Goal: Transaction & Acquisition: Purchase product/service

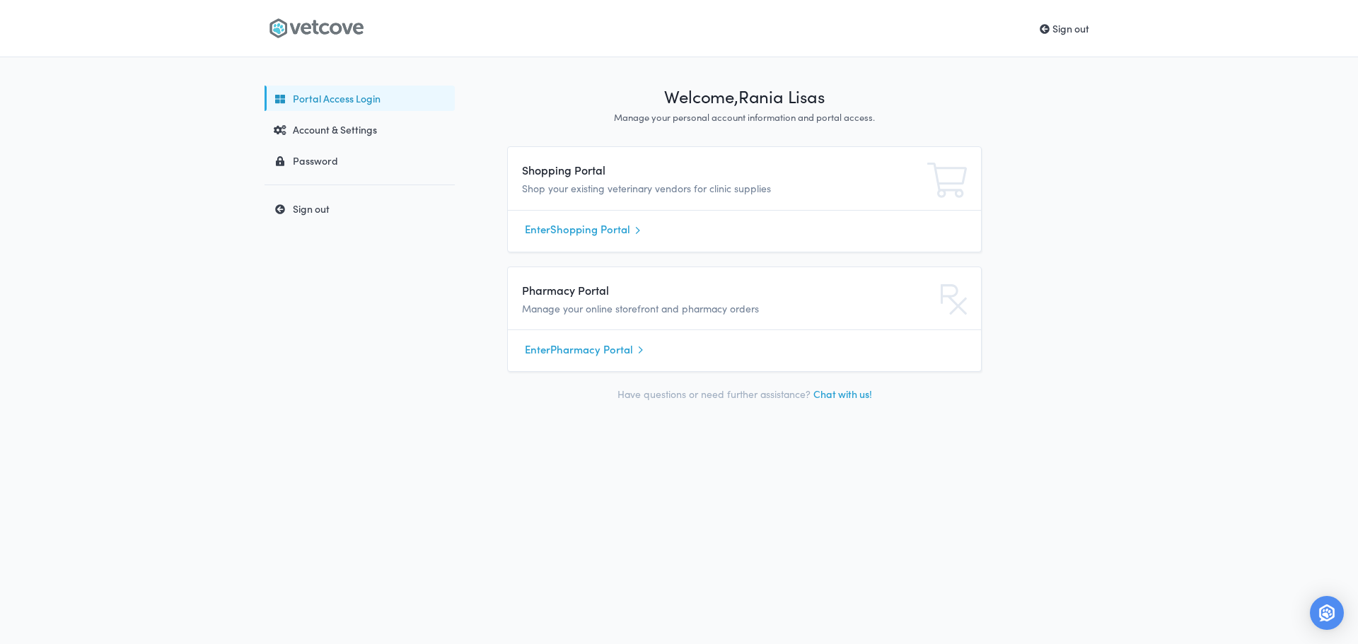
click at [601, 229] on link "Enter Shopping Portal" at bounding box center [744, 229] width 439 height 21
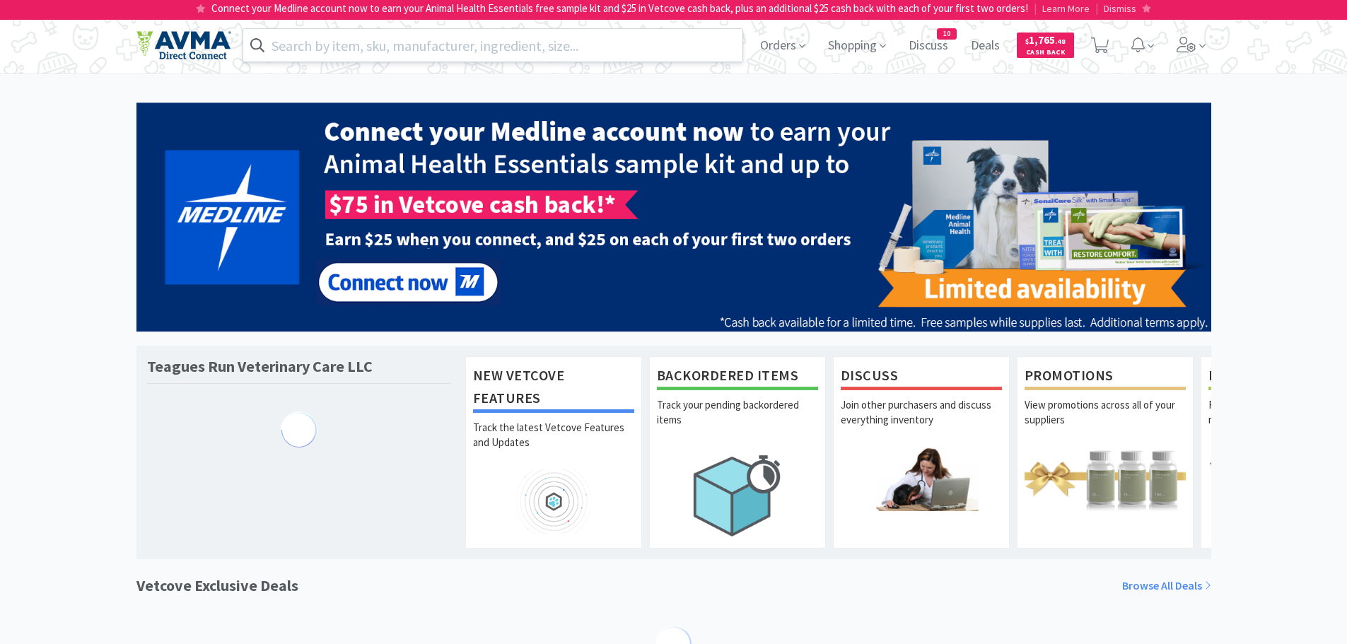
click at [477, 50] on input "text" at bounding box center [493, 45] width 500 height 33
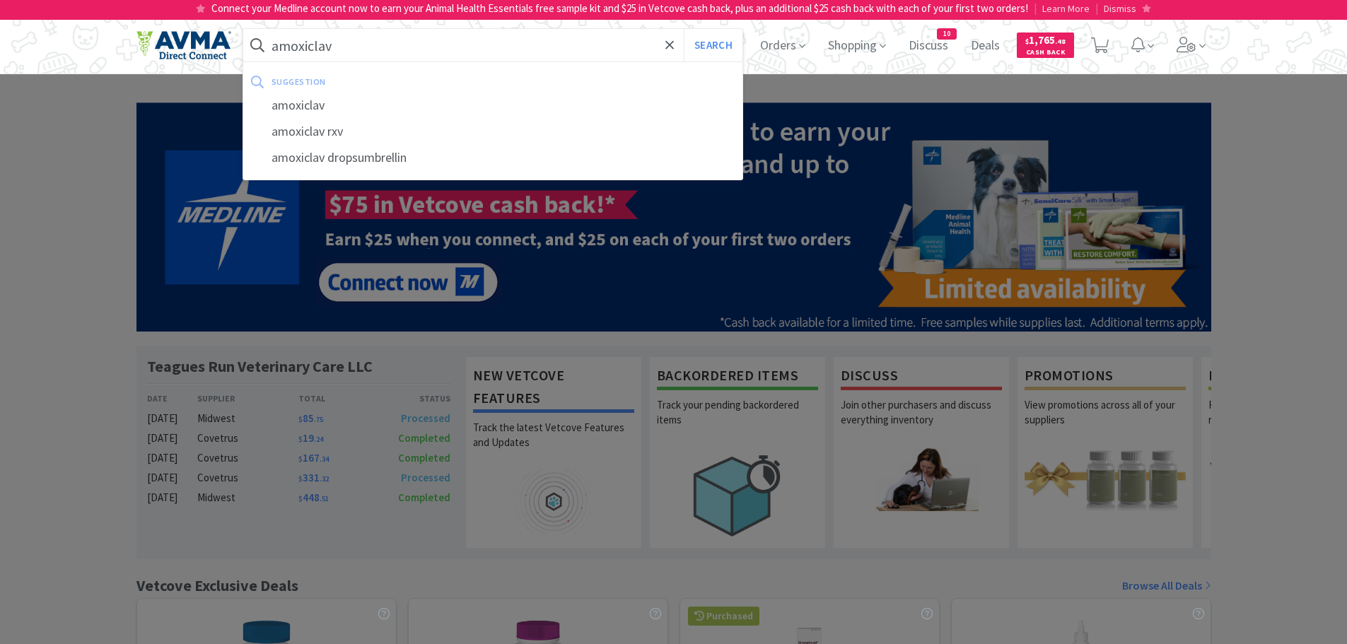
type input "amoxiclav"
click at [684, 29] on button "Search" at bounding box center [713, 45] width 59 height 33
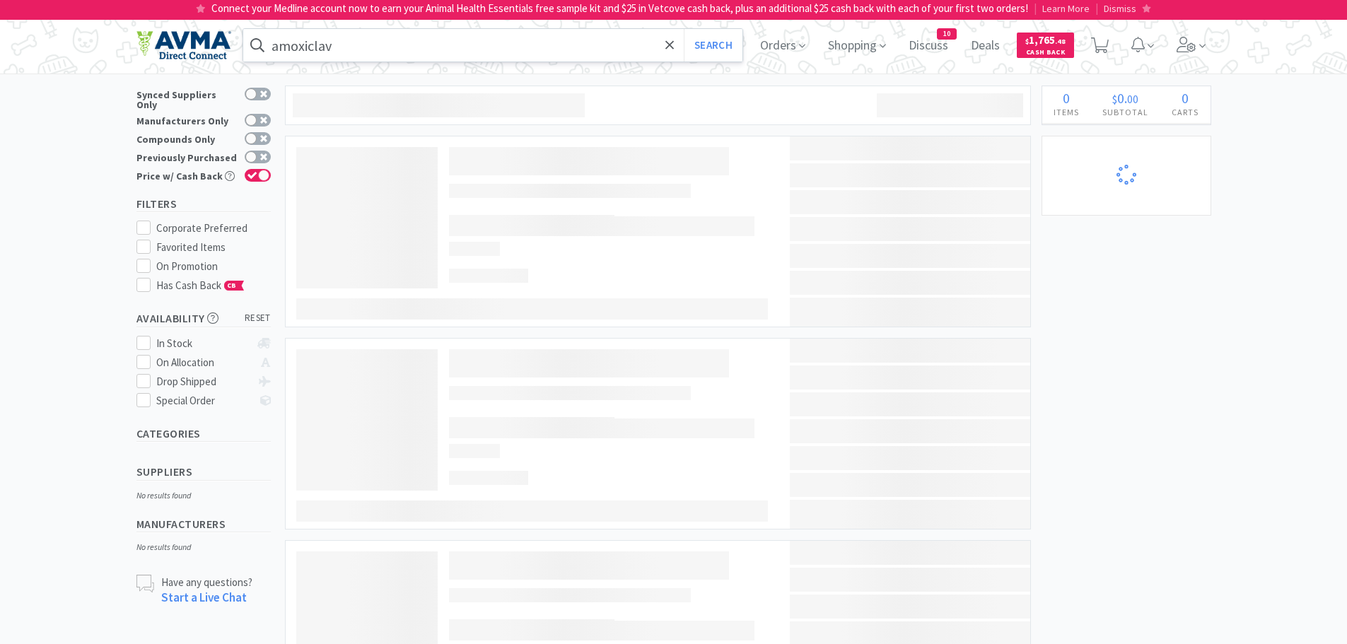
click at [447, 47] on input "amoxiclav" at bounding box center [493, 45] width 500 height 33
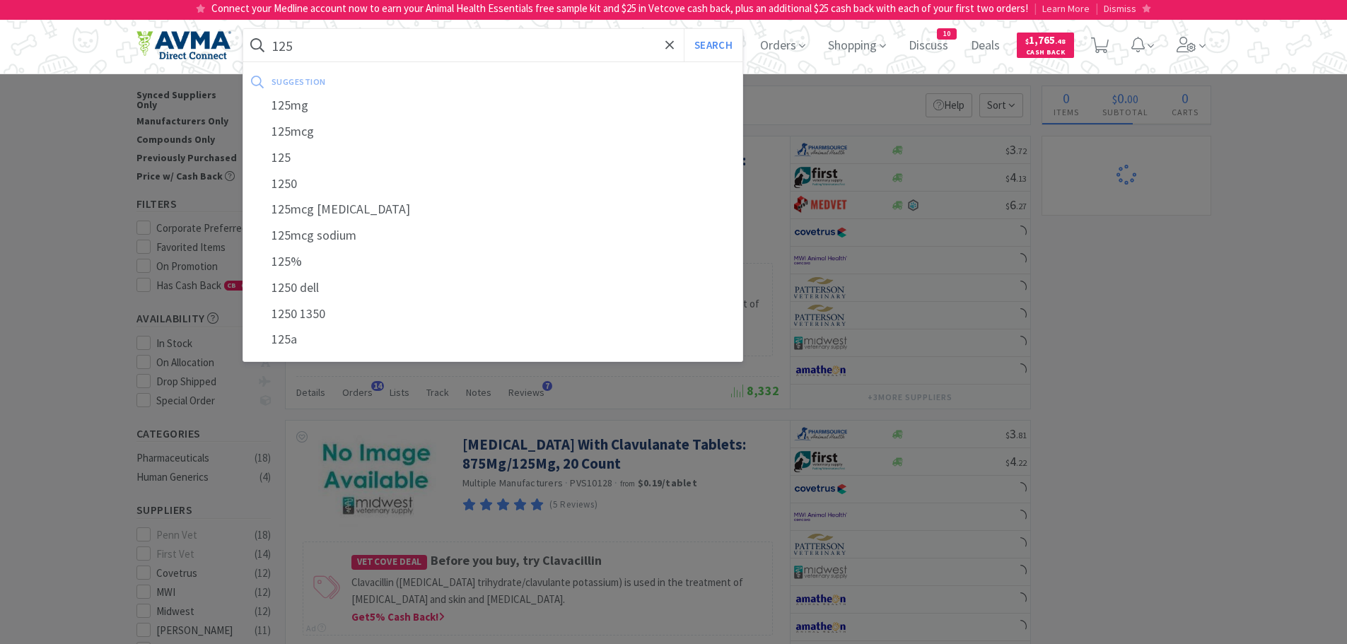
click at [684, 29] on button "Search" at bounding box center [713, 45] width 59 height 33
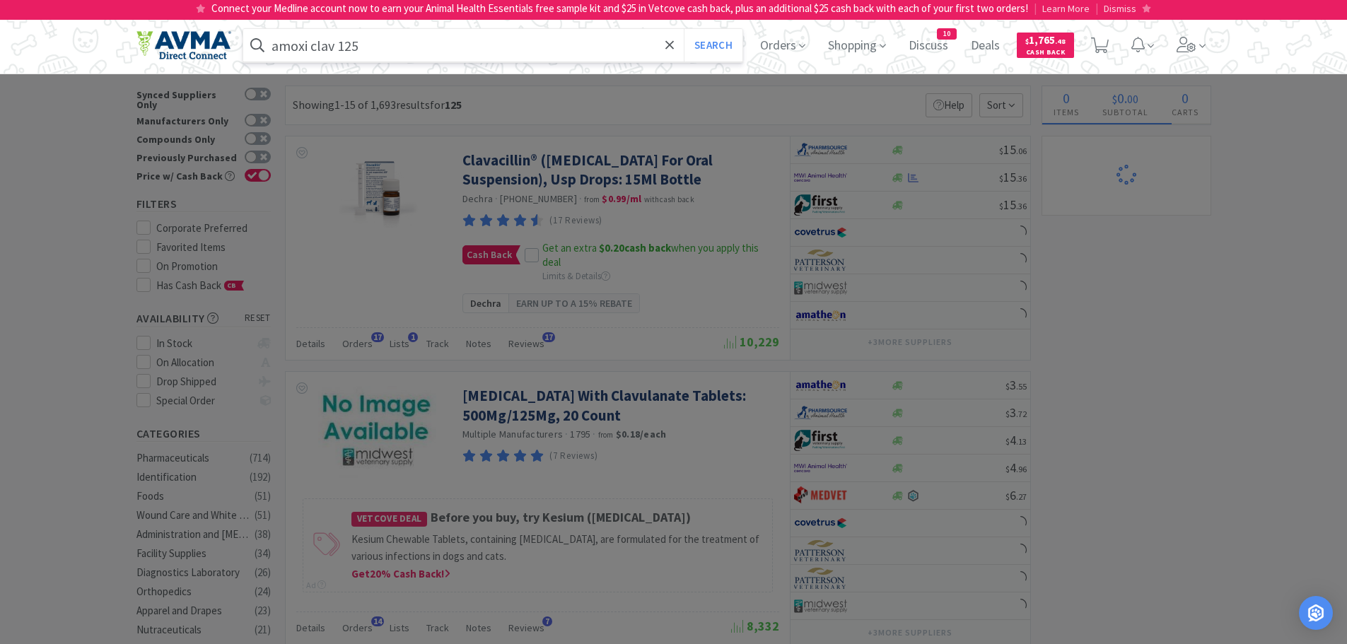
click at [684, 29] on button "Search" at bounding box center [713, 45] width 59 height 33
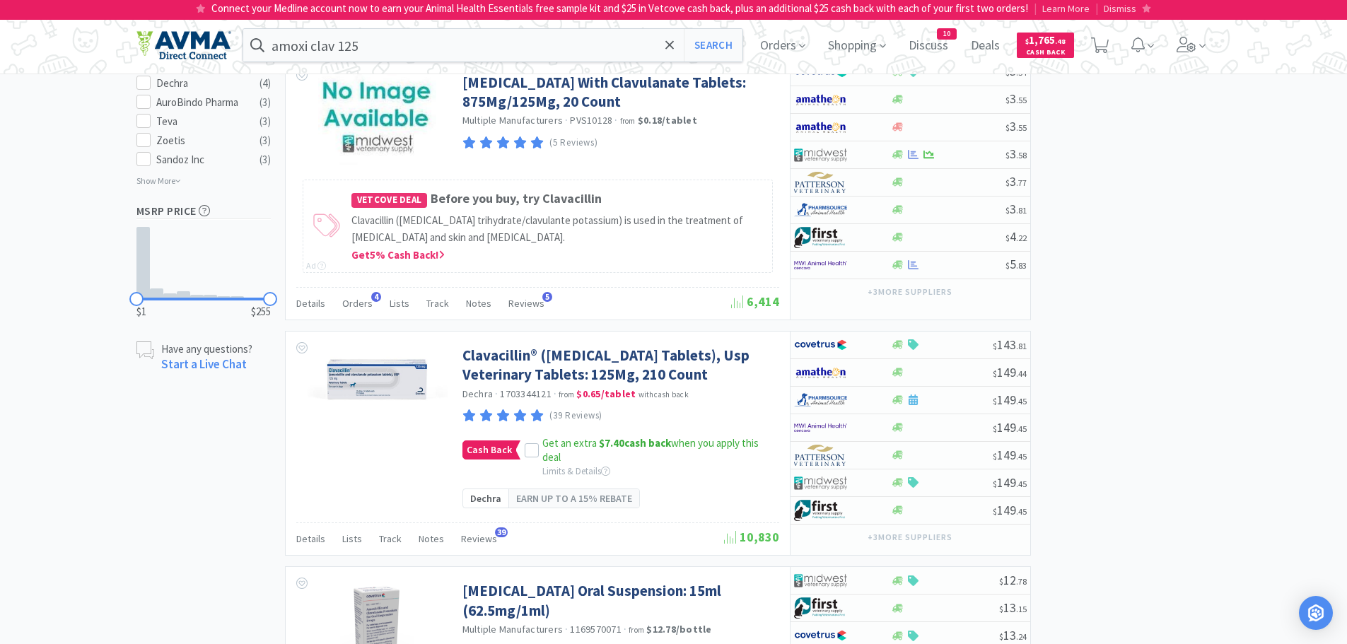
scroll to position [637, 0]
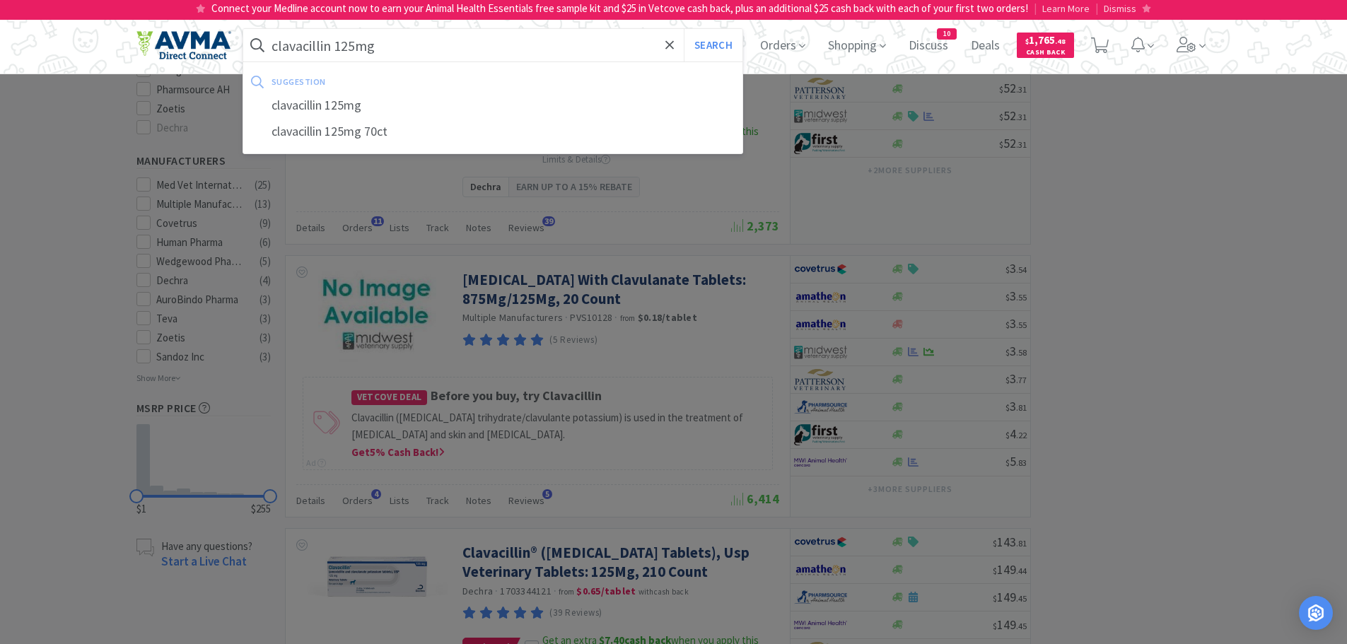
type input "clavacillin 125mg"
click at [684, 29] on button "Search" at bounding box center [713, 45] width 59 height 33
